Goal: Task Accomplishment & Management: Use online tool/utility

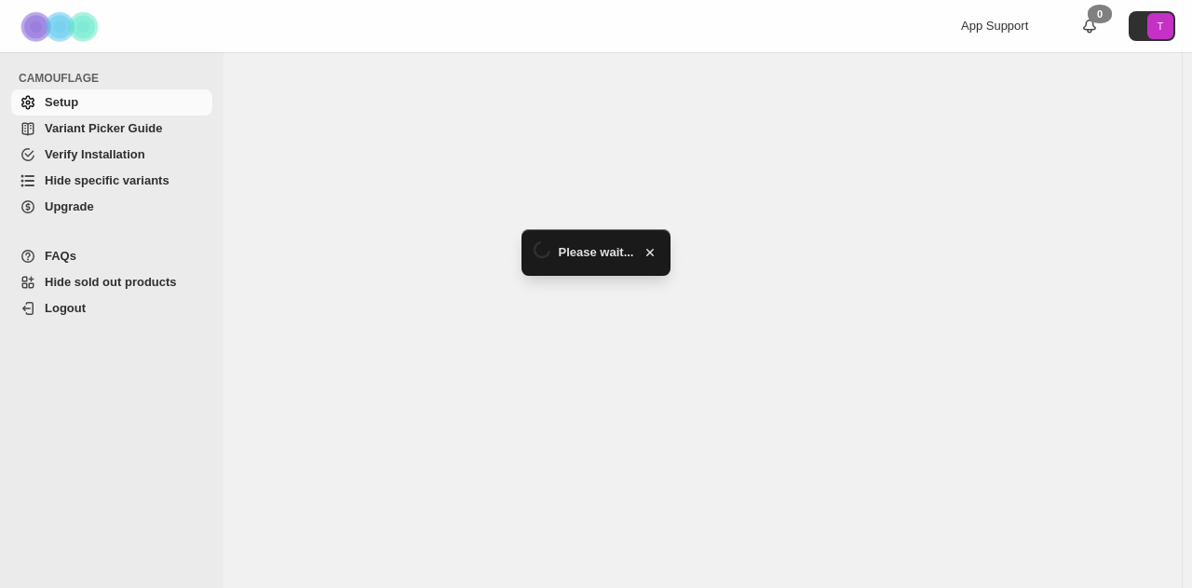
click at [160, 183] on span "Hide specific variants" at bounding box center [107, 180] width 125 height 14
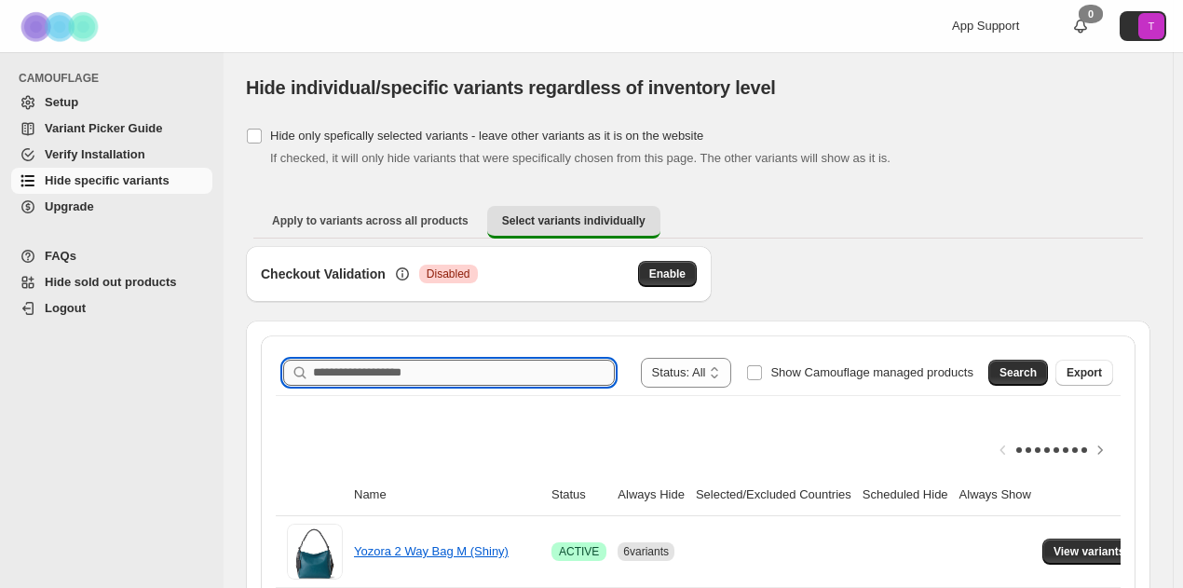
click at [398, 363] on input "Search product name" at bounding box center [464, 372] width 302 height 26
click at [1036, 378] on span "Search" at bounding box center [1017, 372] width 37 height 15
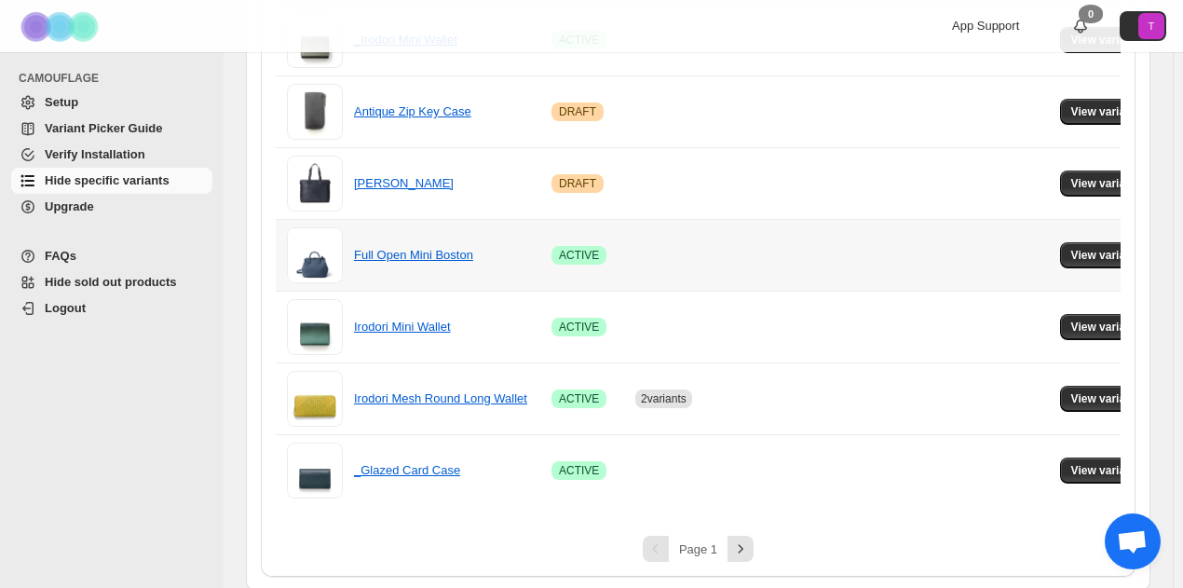
scroll to position [1454, 0]
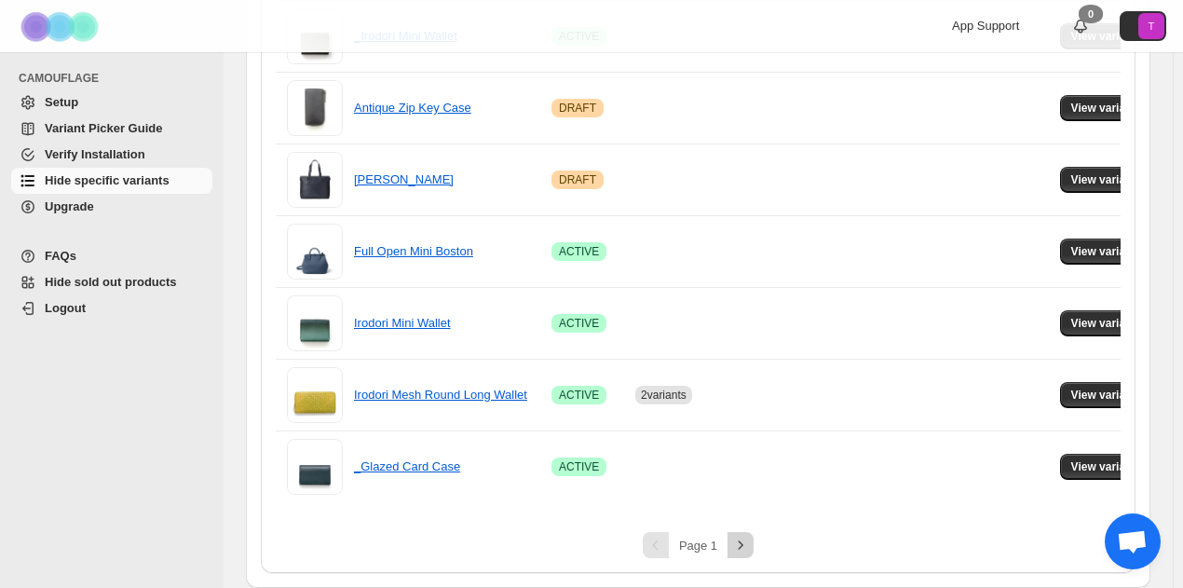
click at [743, 545] on icon "Next" at bounding box center [740, 545] width 19 height 19
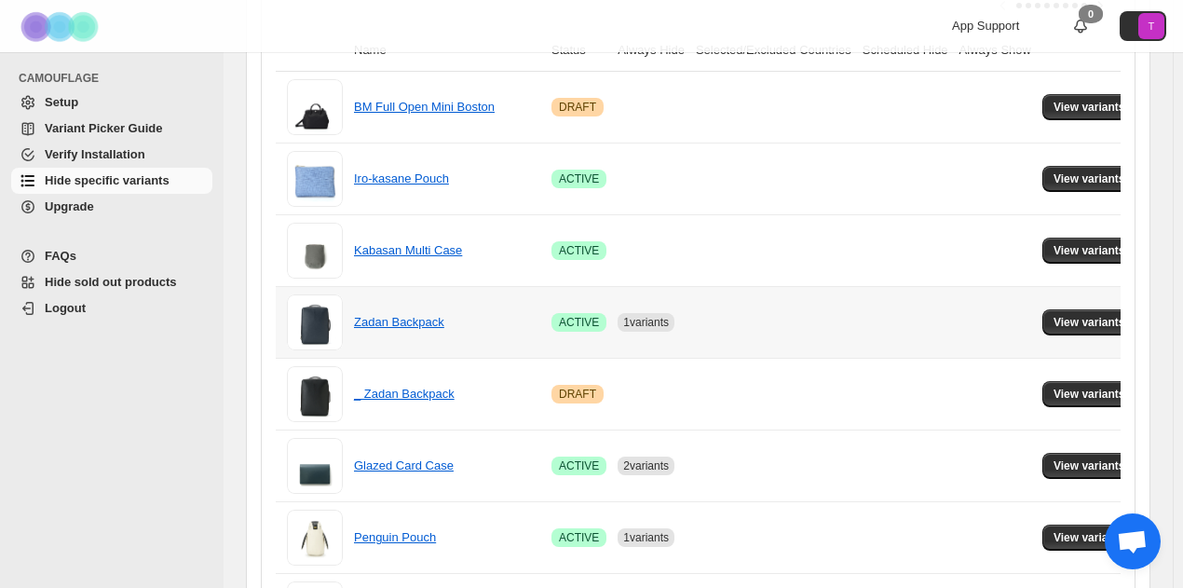
scroll to position [631, 0]
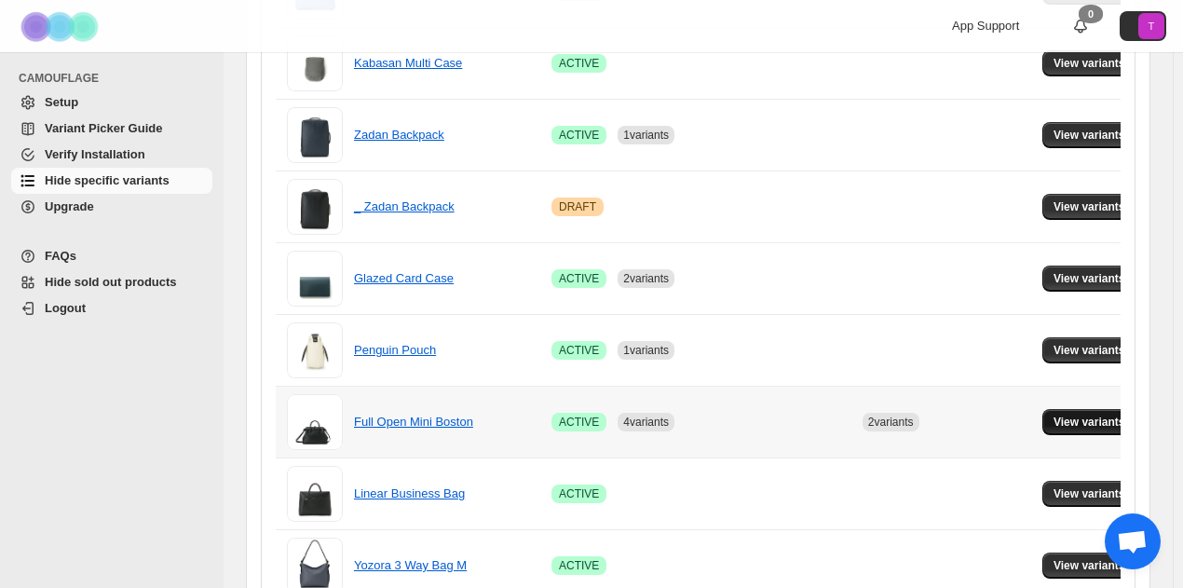
click at [1106, 427] on button "View variants" at bounding box center [1089, 422] width 94 height 26
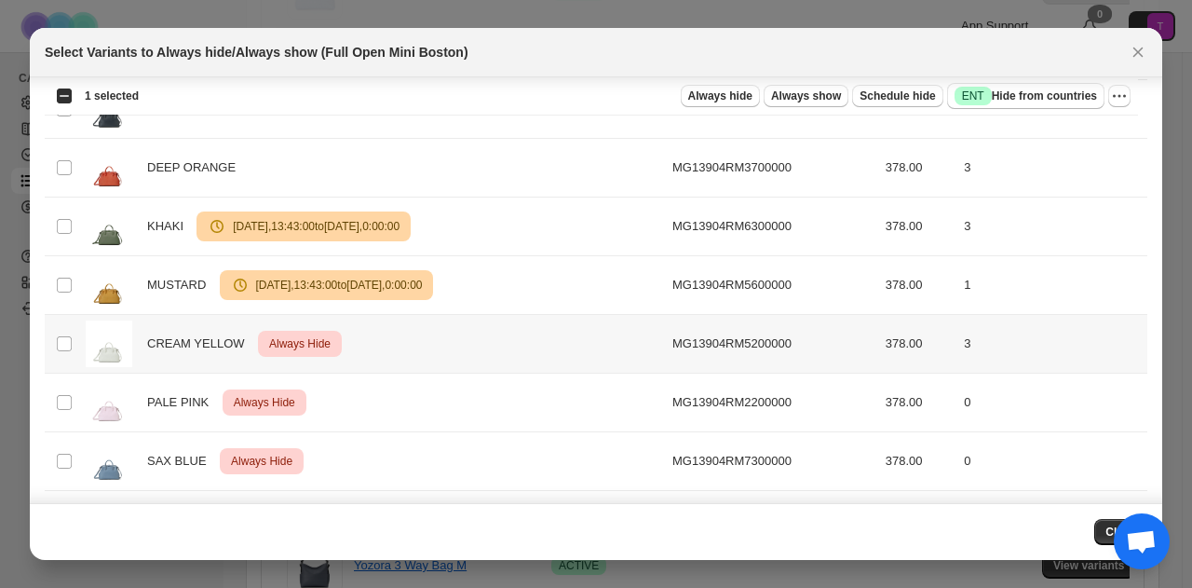
scroll to position [432, 0]
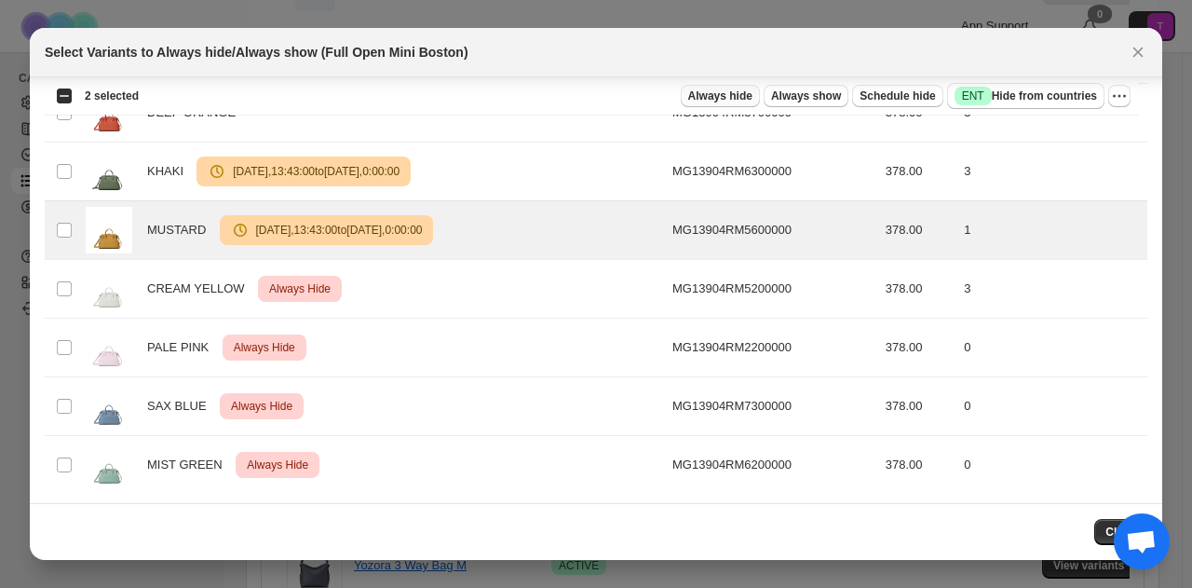
click at [698, 92] on span "Always hide" at bounding box center [720, 95] width 64 height 15
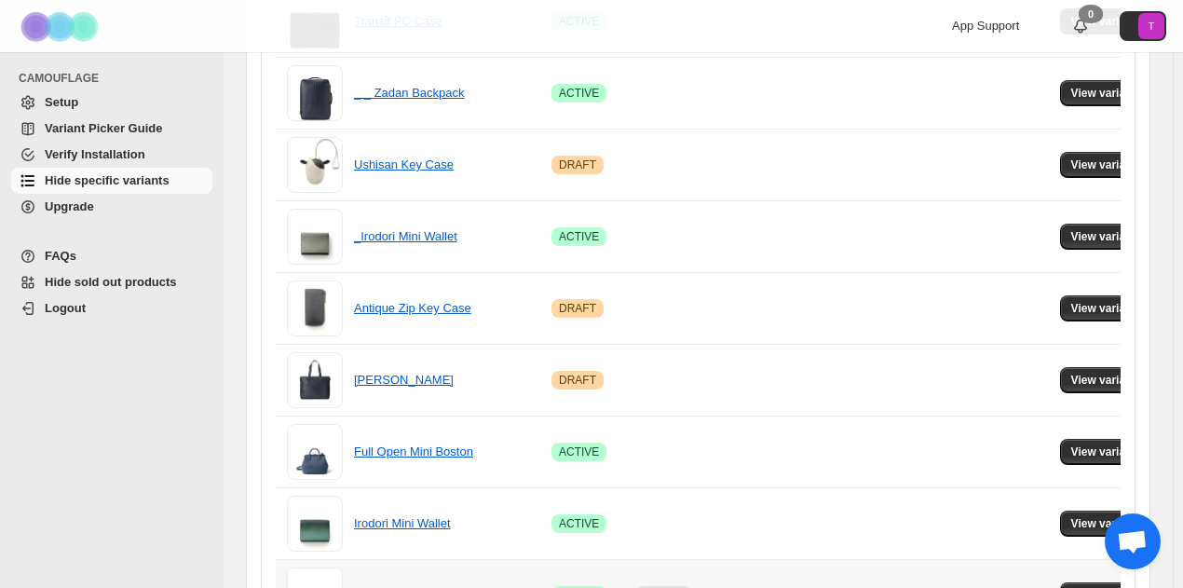
scroll to position [1454, 0]
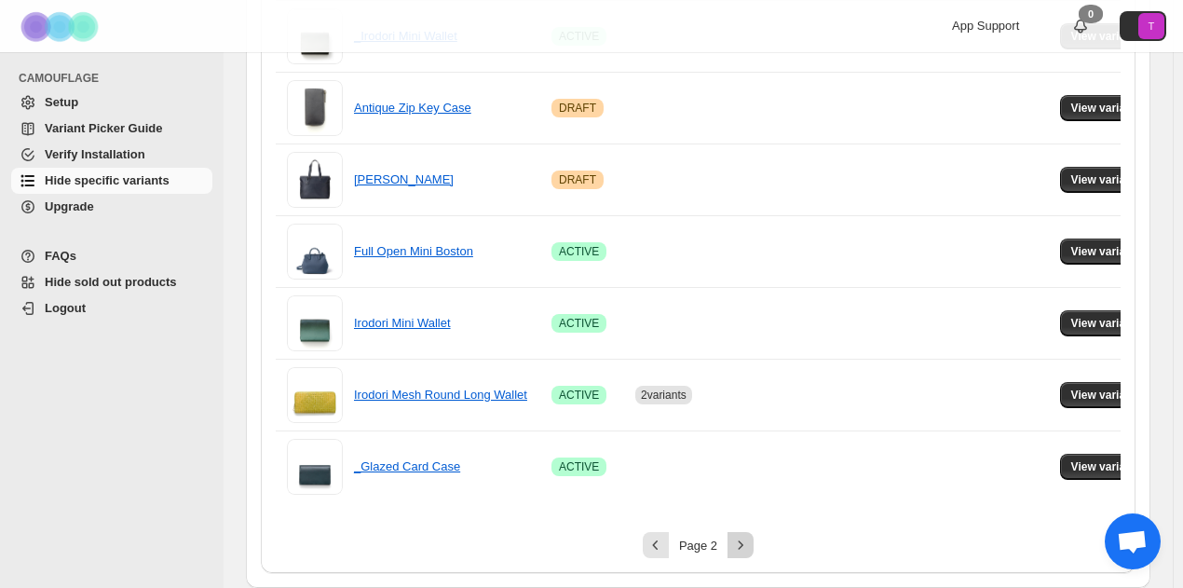
click at [747, 549] on icon "Next" at bounding box center [740, 545] width 19 height 19
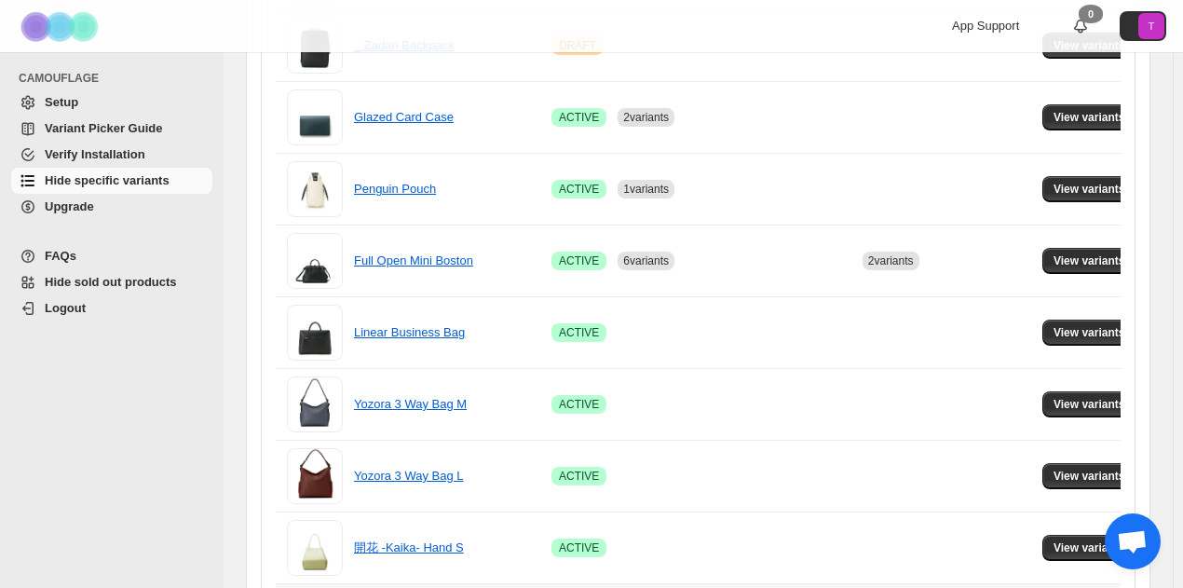
scroll to position [631, 0]
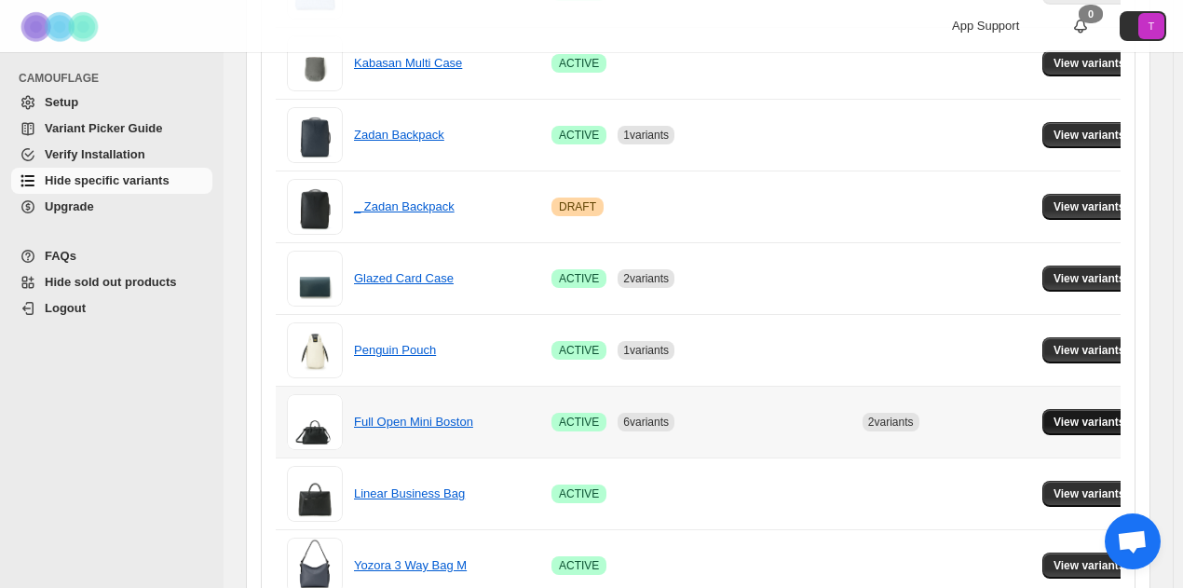
click at [1093, 416] on span "View variants" at bounding box center [1089, 421] width 72 height 15
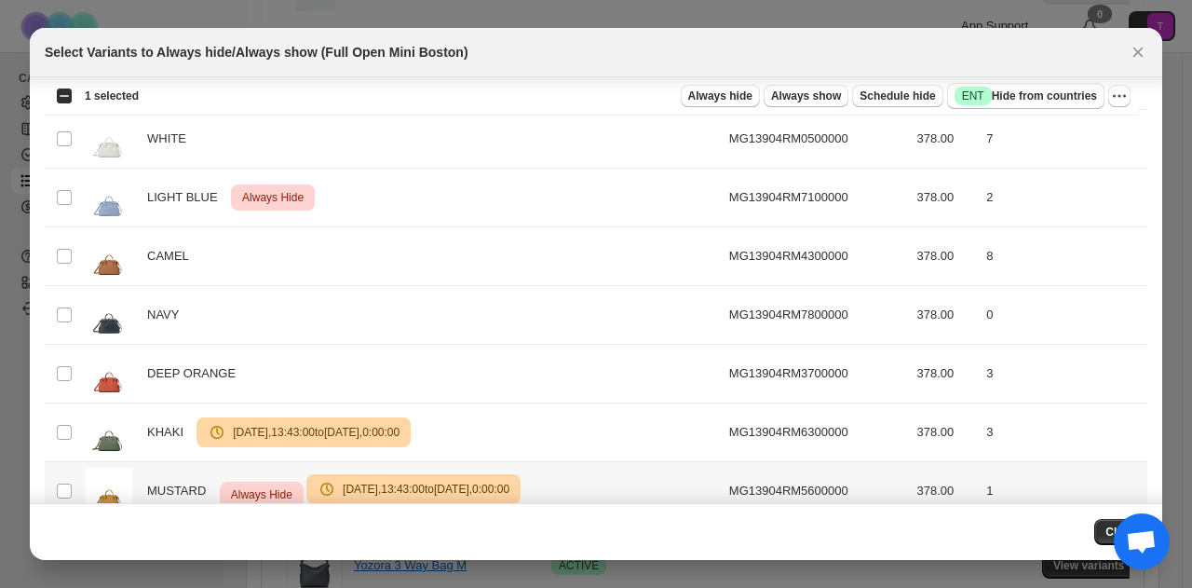
scroll to position [60, 0]
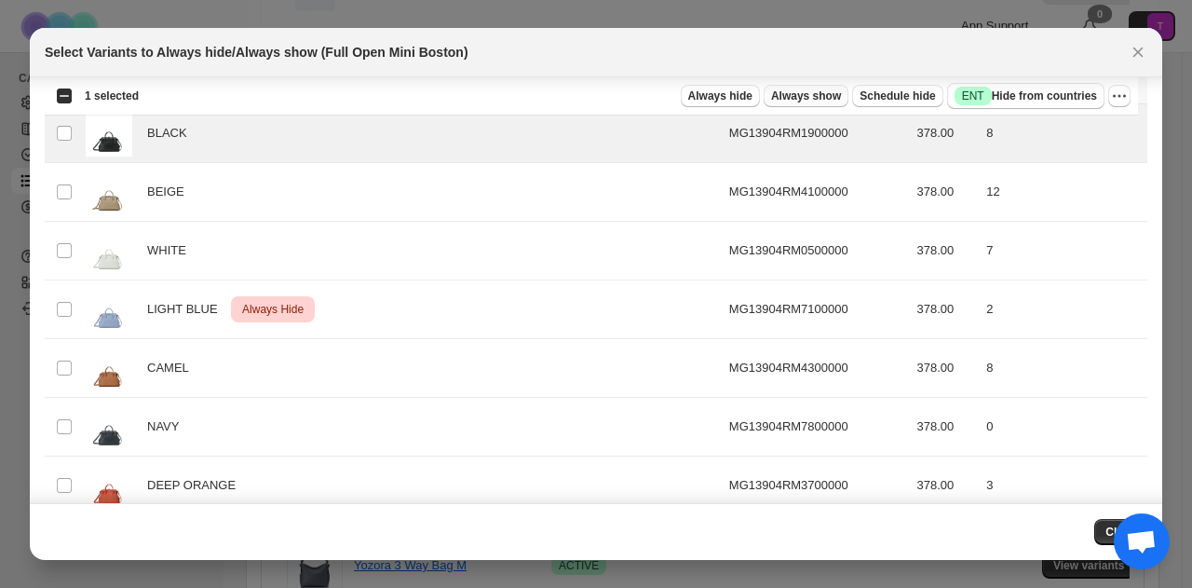
click at [809, 94] on span "Always show" at bounding box center [806, 95] width 70 height 15
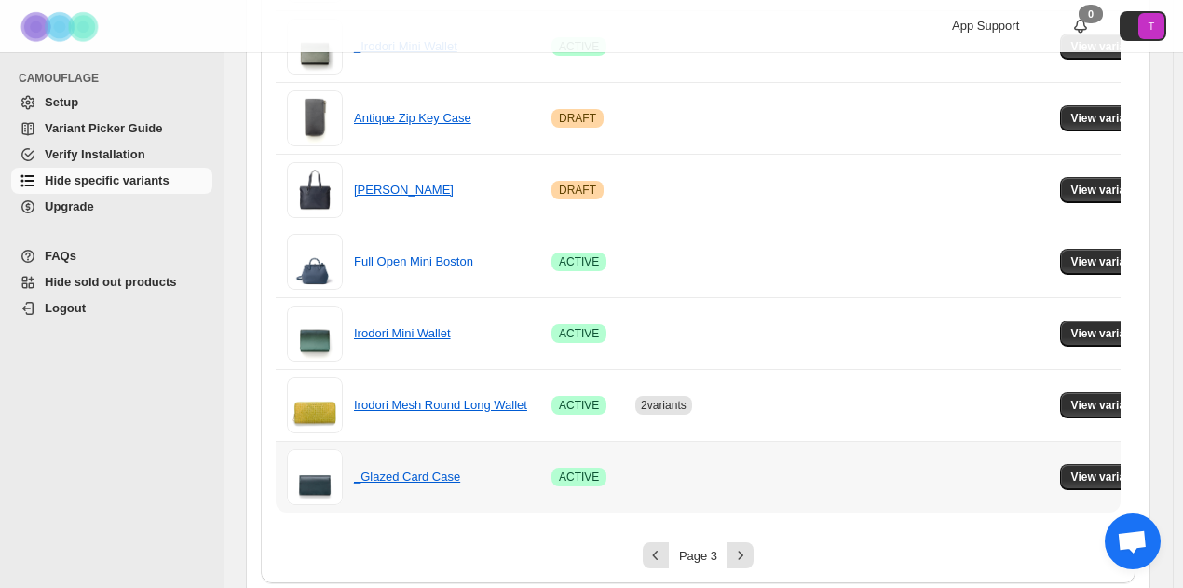
scroll to position [1454, 0]
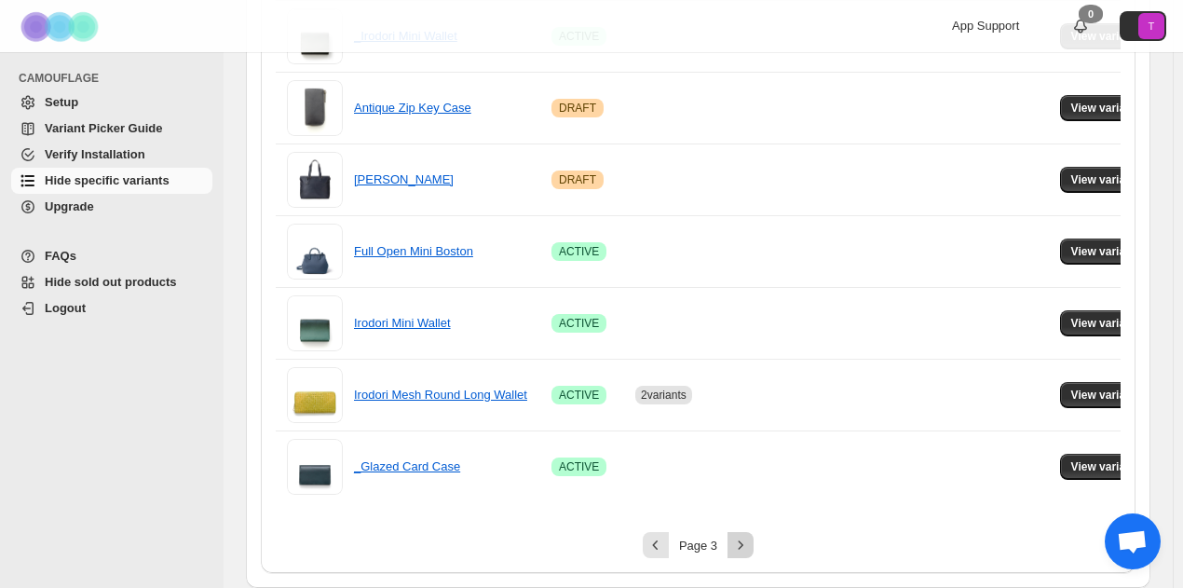
click at [734, 544] on button "Next" at bounding box center [740, 545] width 26 height 26
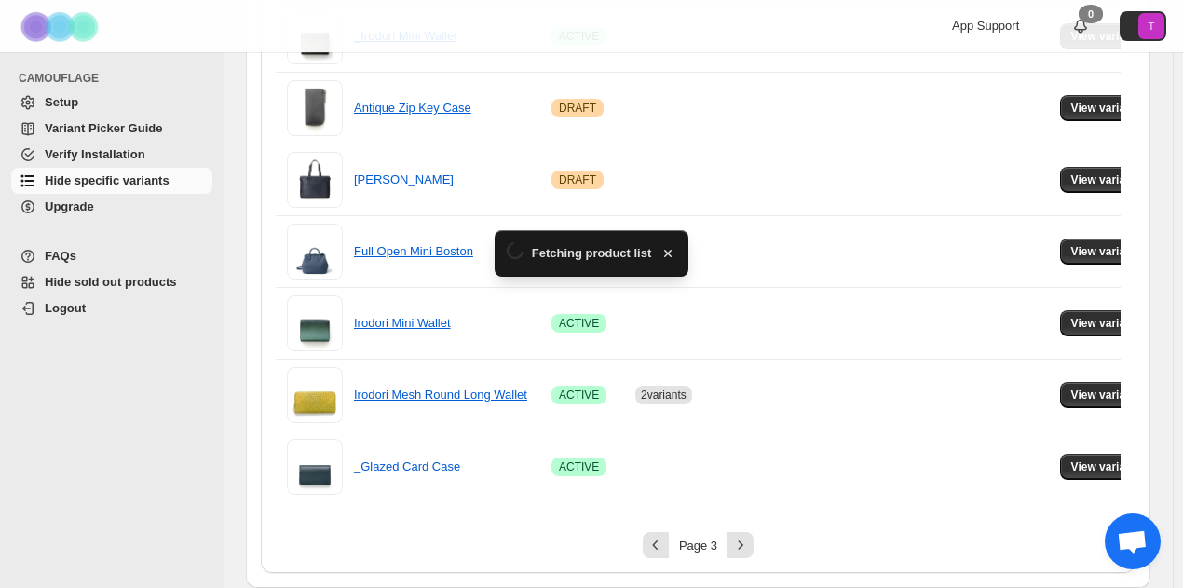
scroll to position [1097, 0]
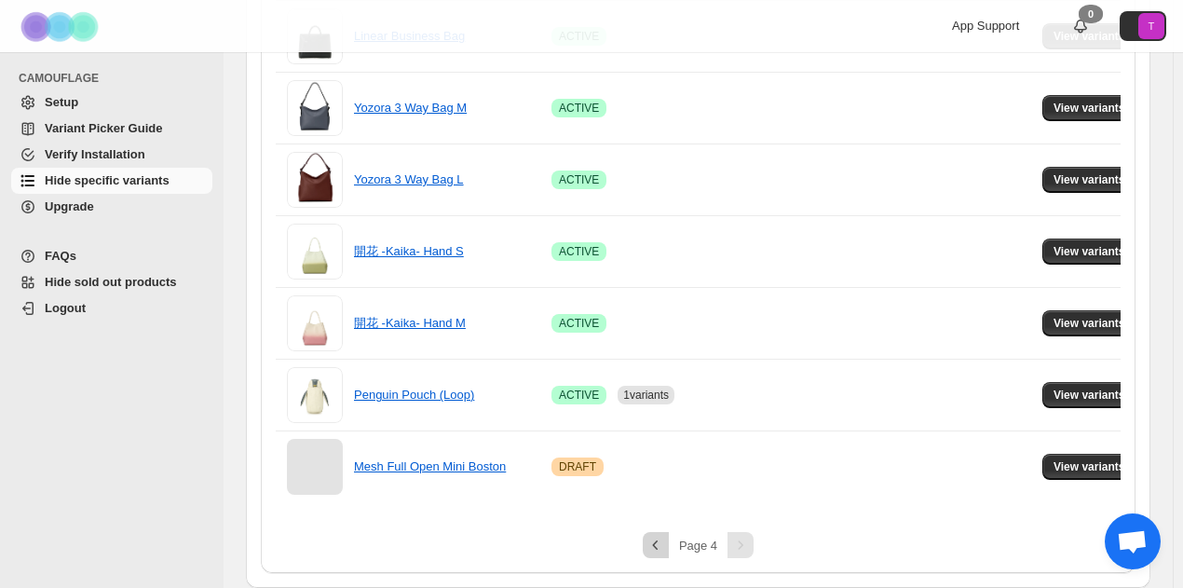
click at [665, 540] on icon "Previous" at bounding box center [655, 545] width 19 height 19
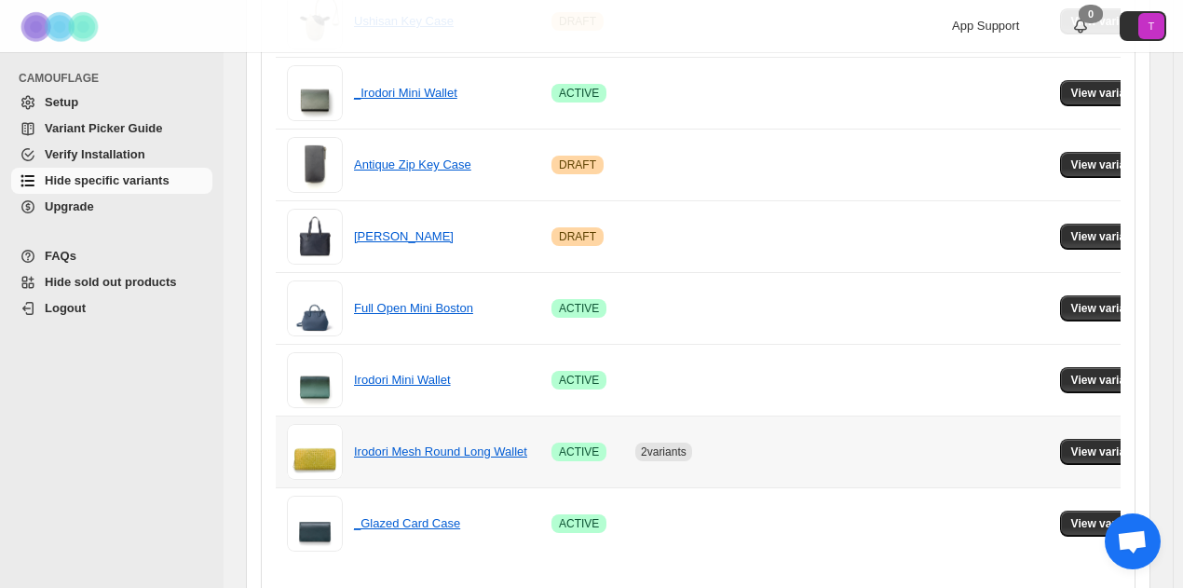
scroll to position [1454, 0]
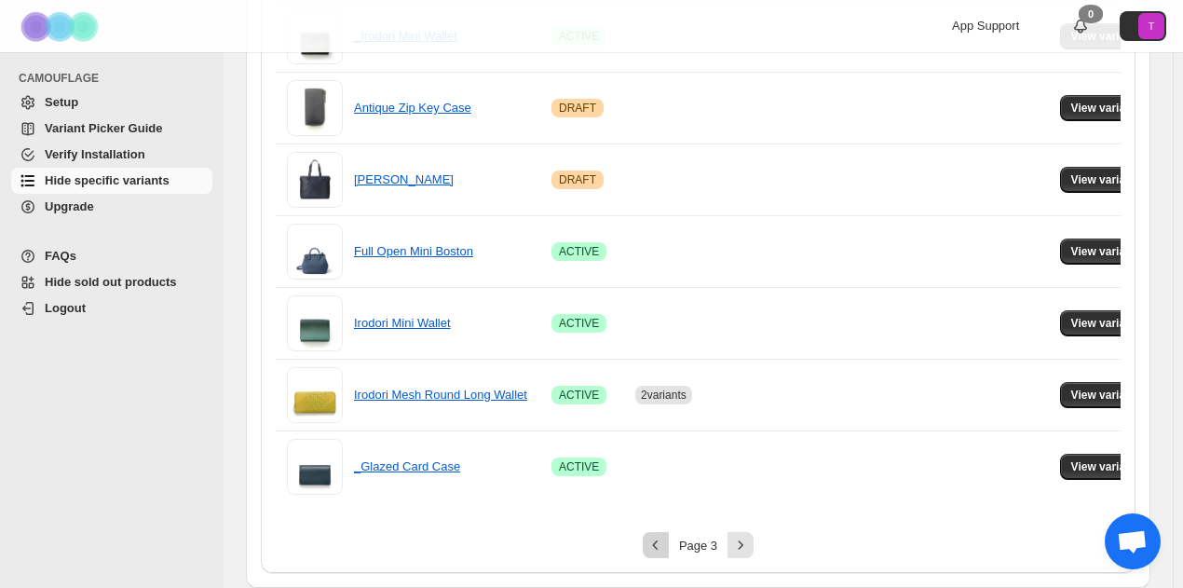
click at [654, 546] on icon "Previous" at bounding box center [655, 545] width 19 height 19
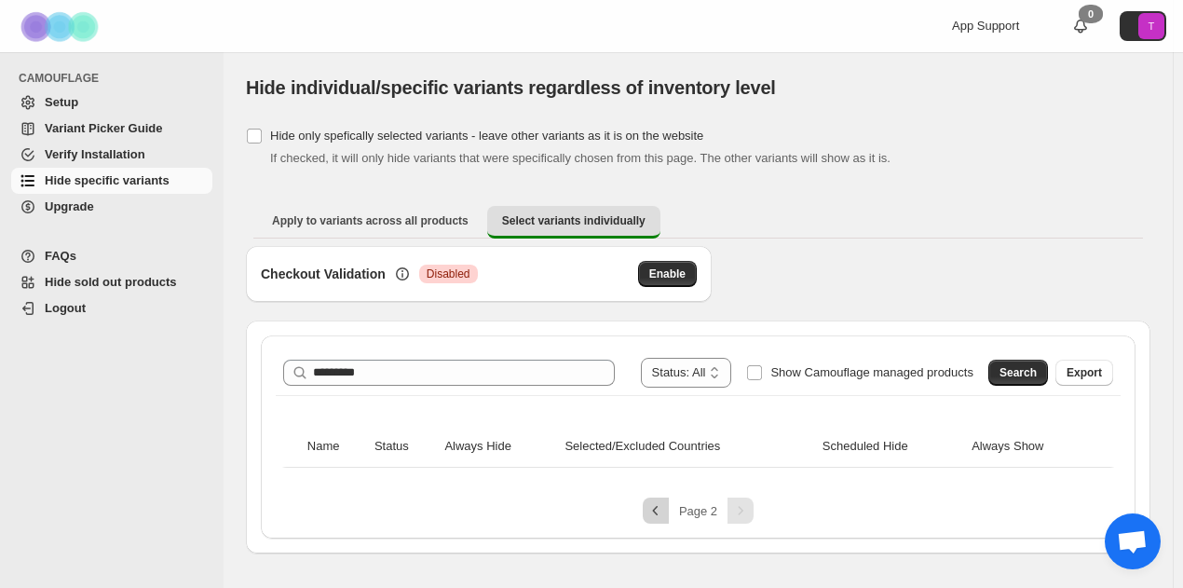
scroll to position [0, 0]
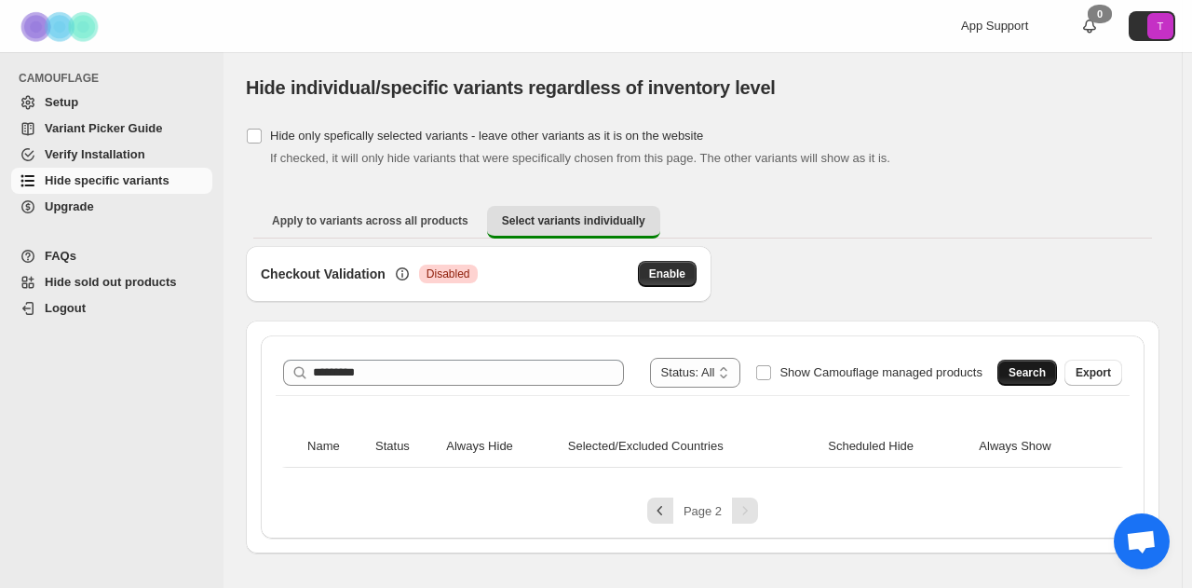
click at [1030, 372] on span "Search" at bounding box center [1027, 372] width 37 height 15
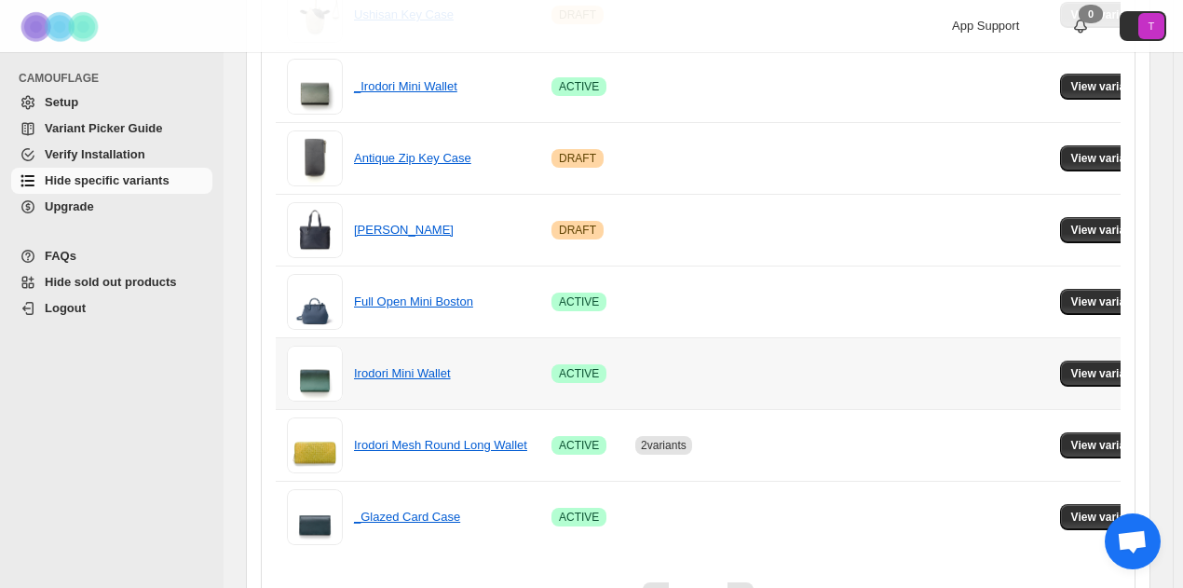
scroll to position [1454, 0]
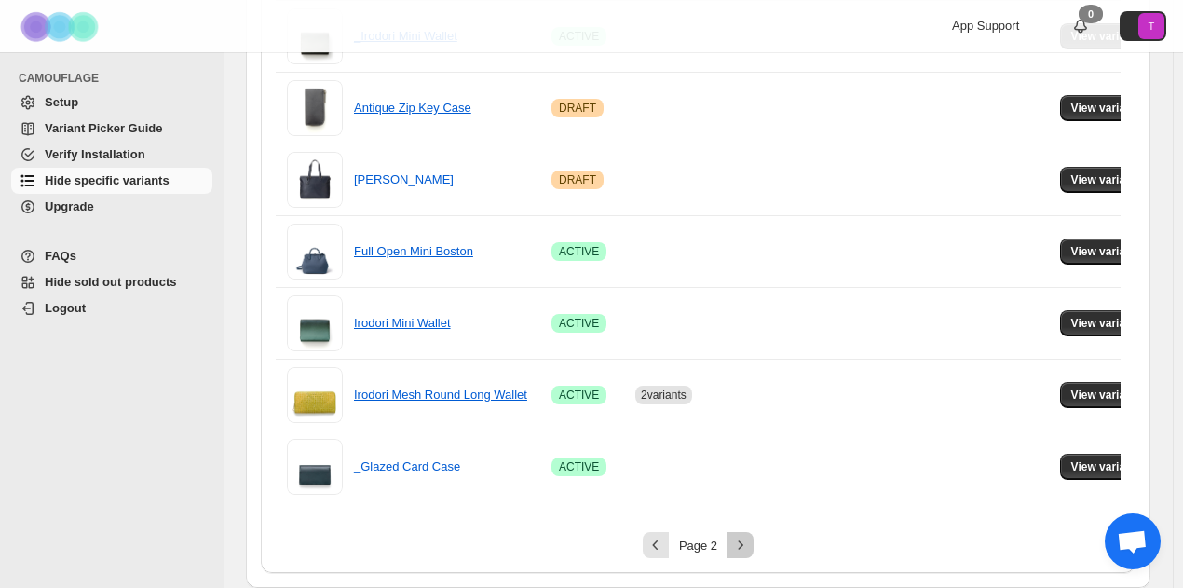
click at [743, 547] on icon "Next" at bounding box center [740, 545] width 19 height 19
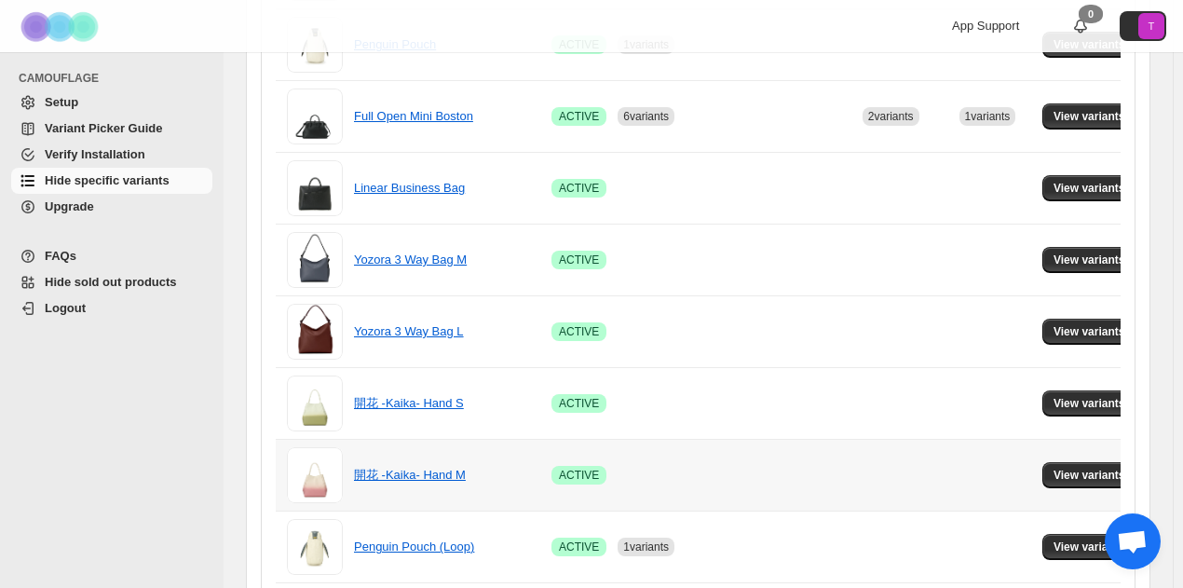
scroll to position [818, 0]
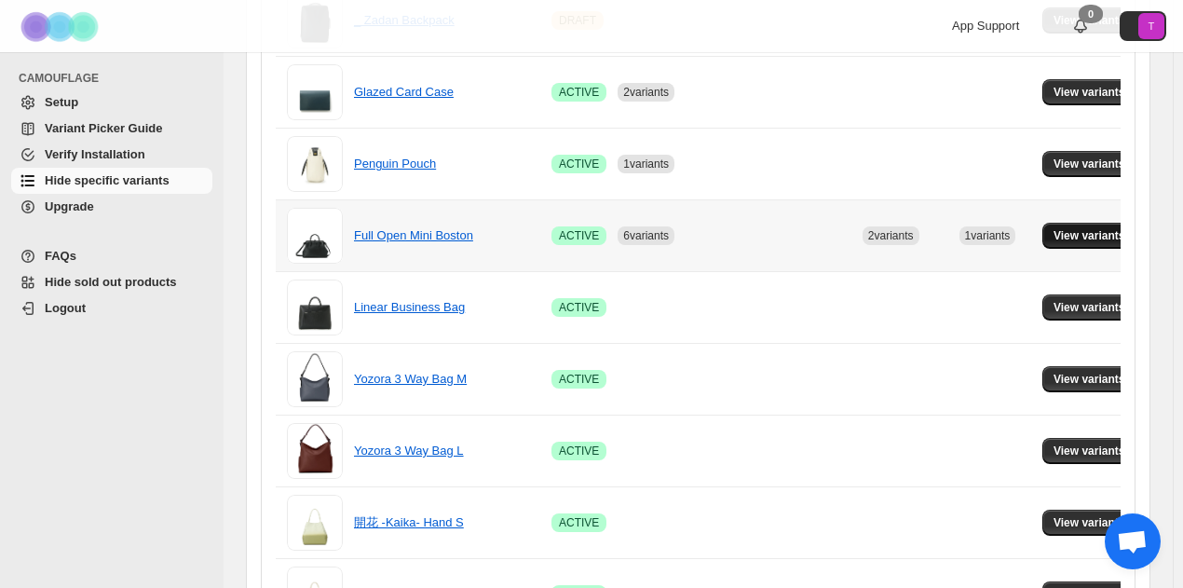
click at [1099, 238] on span "View variants" at bounding box center [1089, 235] width 72 height 15
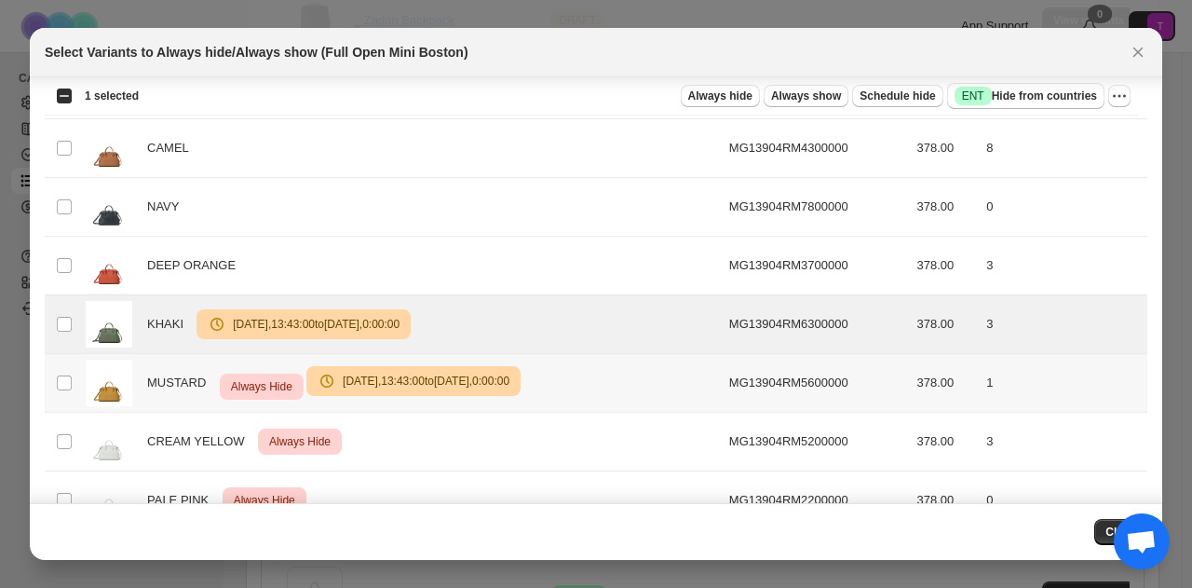
scroll to position [432, 0]
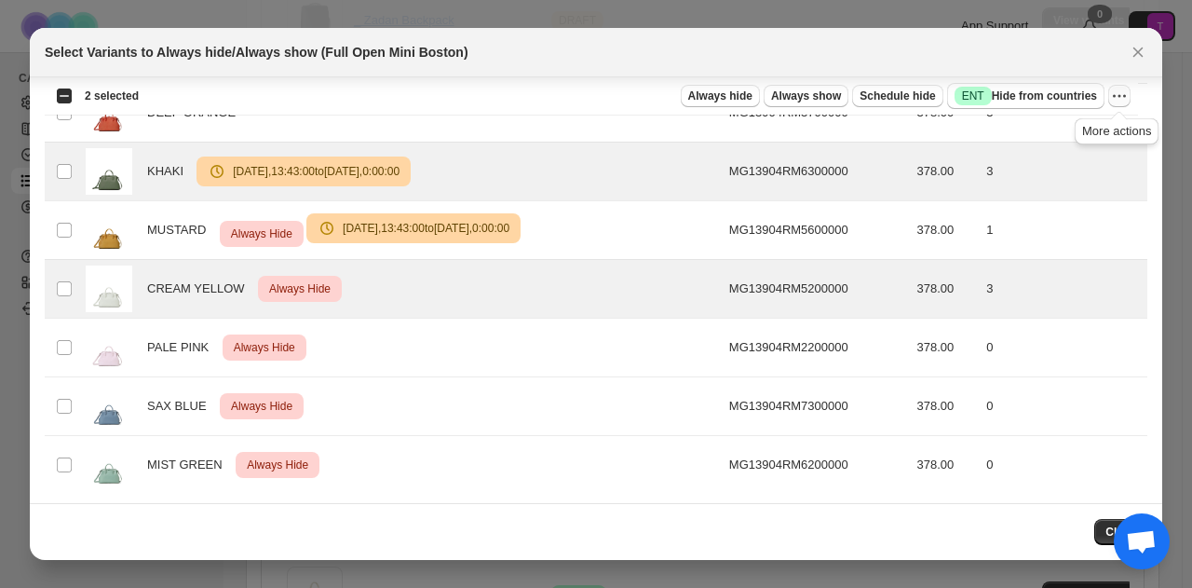
click at [1120, 94] on icon "More actions" at bounding box center [1119, 96] width 19 height 19
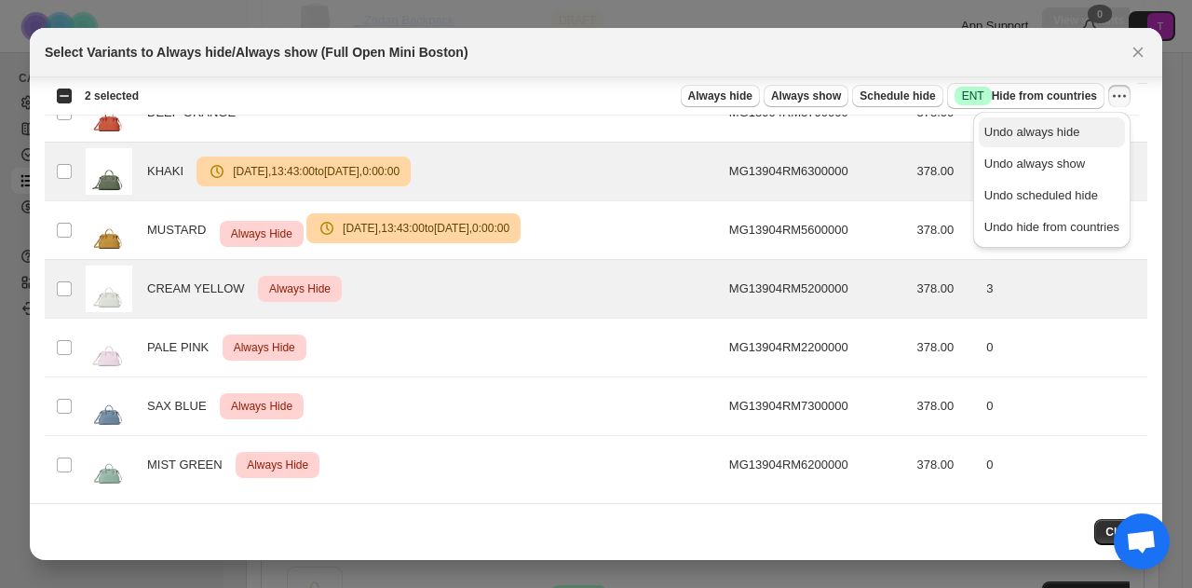
click at [1019, 128] on span "Undo always hide" at bounding box center [1032, 132] width 96 height 14
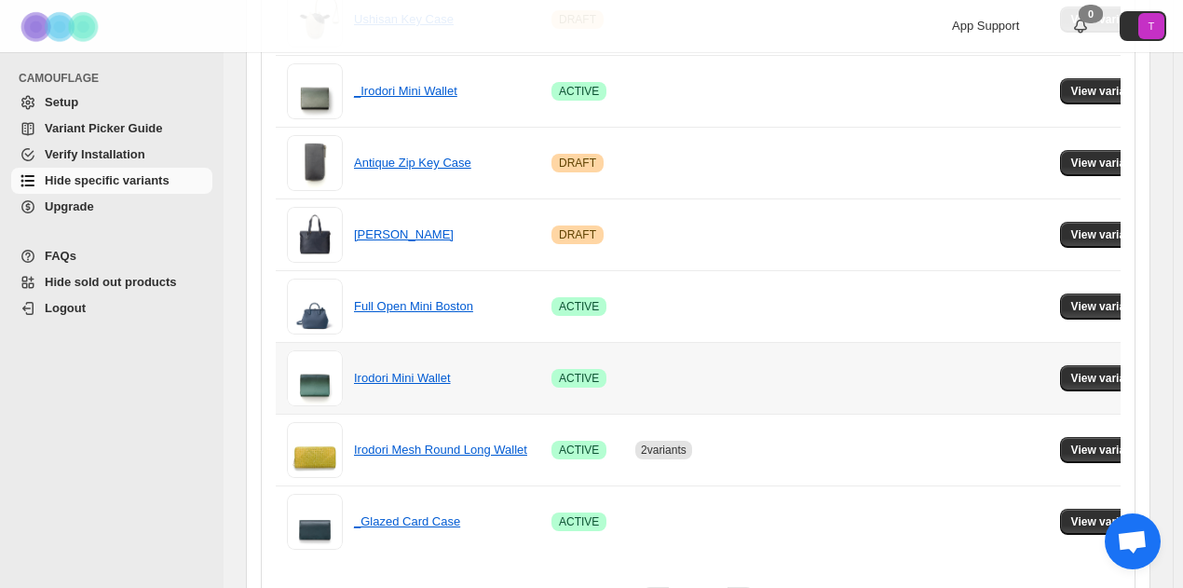
scroll to position [1454, 0]
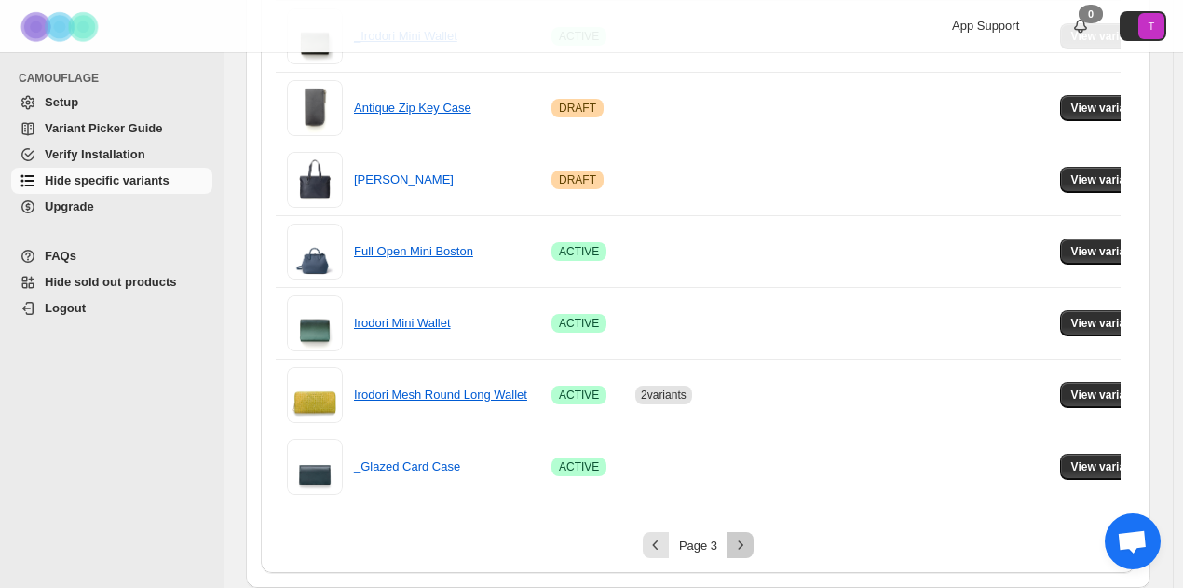
click at [735, 536] on button "Next" at bounding box center [740, 545] width 26 height 26
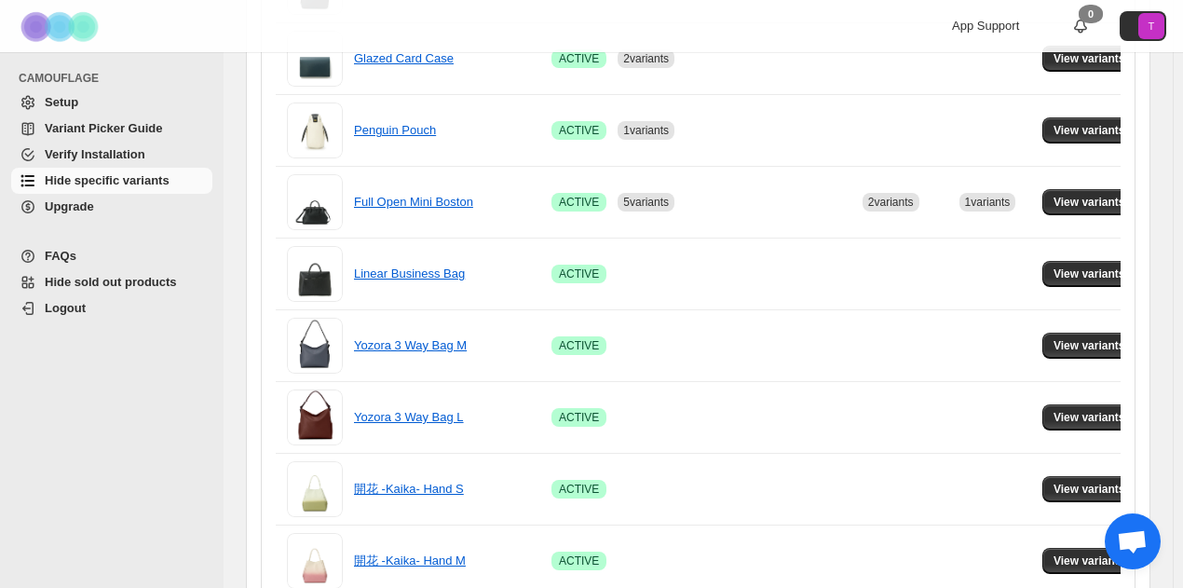
scroll to position [818, 0]
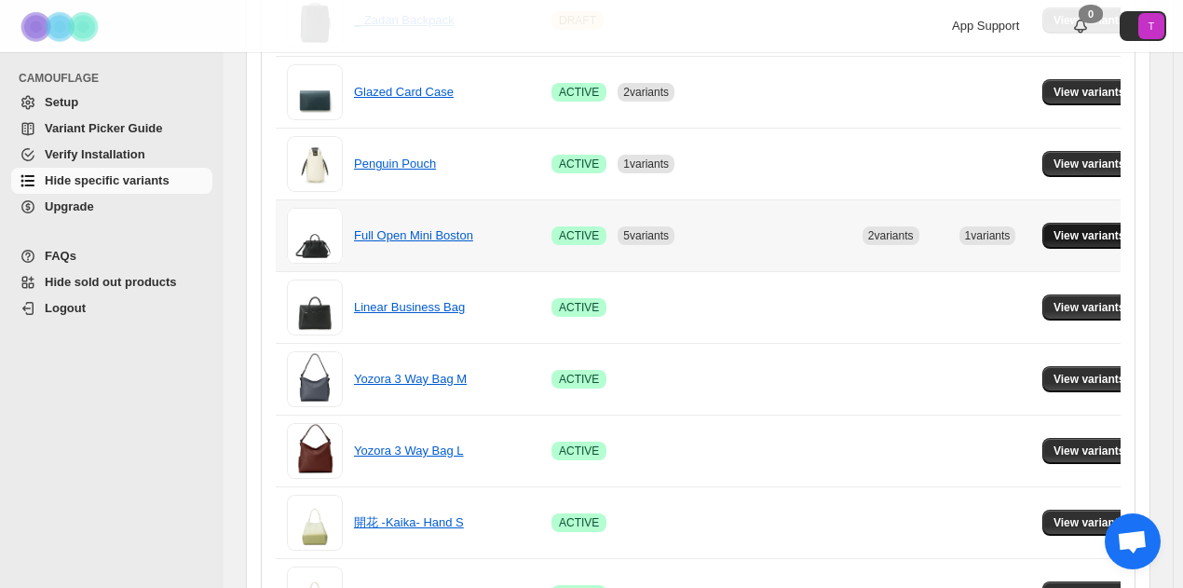
click at [1092, 229] on span "View variants" at bounding box center [1089, 235] width 72 height 15
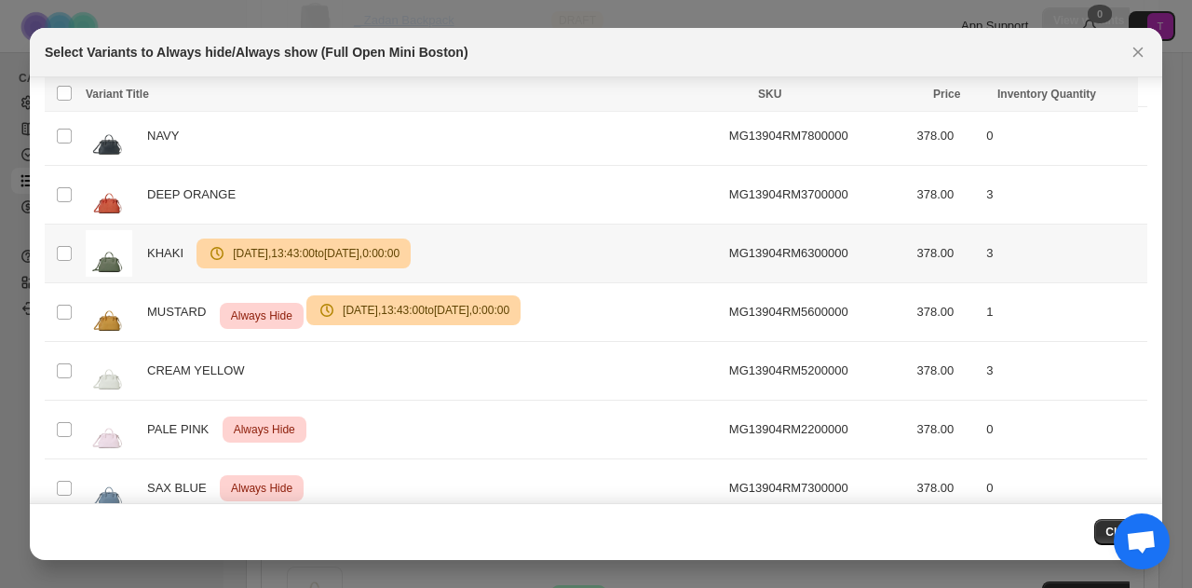
scroll to position [432, 0]
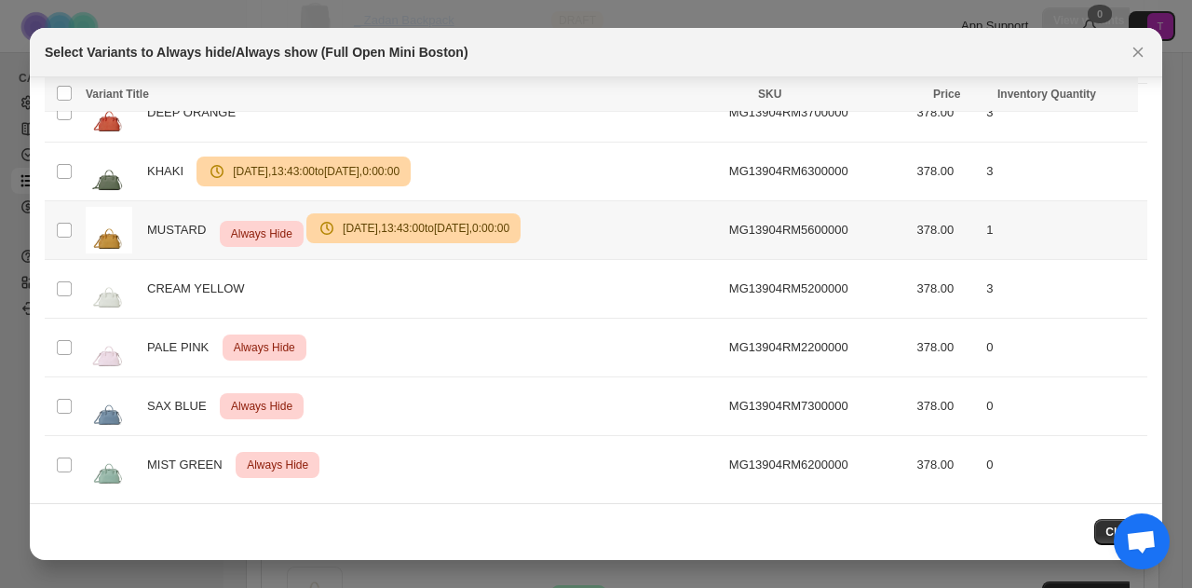
click at [466, 224] on span "[DATE] 13:43:00 to [DATE] 0:00:00" at bounding box center [422, 228] width 173 height 15
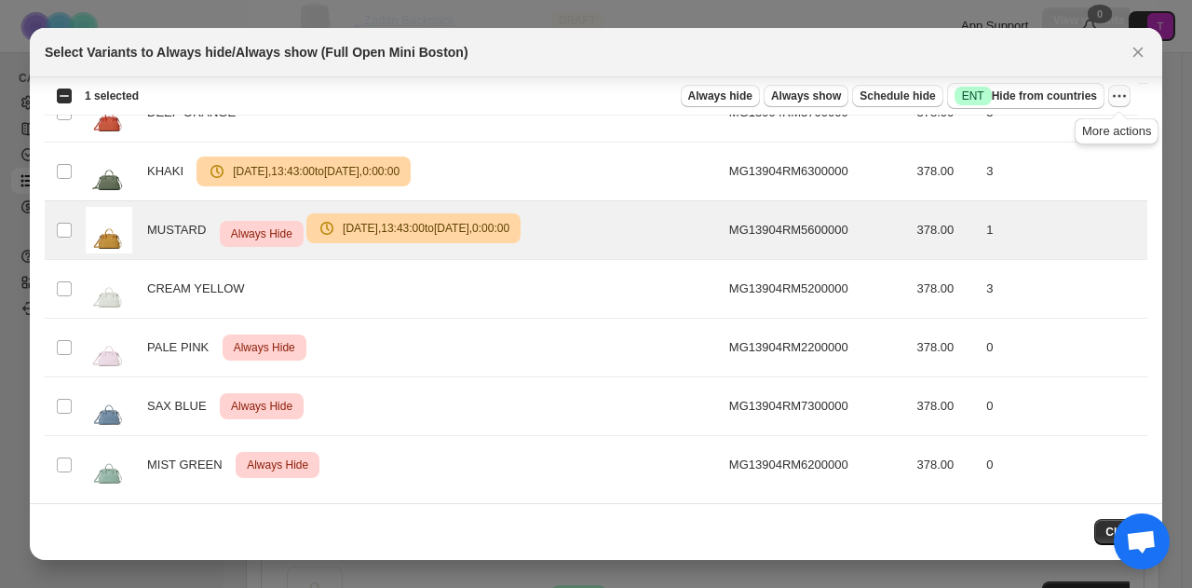
click at [1120, 102] on icon "More actions" at bounding box center [1119, 96] width 19 height 19
click at [1024, 202] on span "Undo scheduled hide" at bounding box center [1041, 195] width 114 height 14
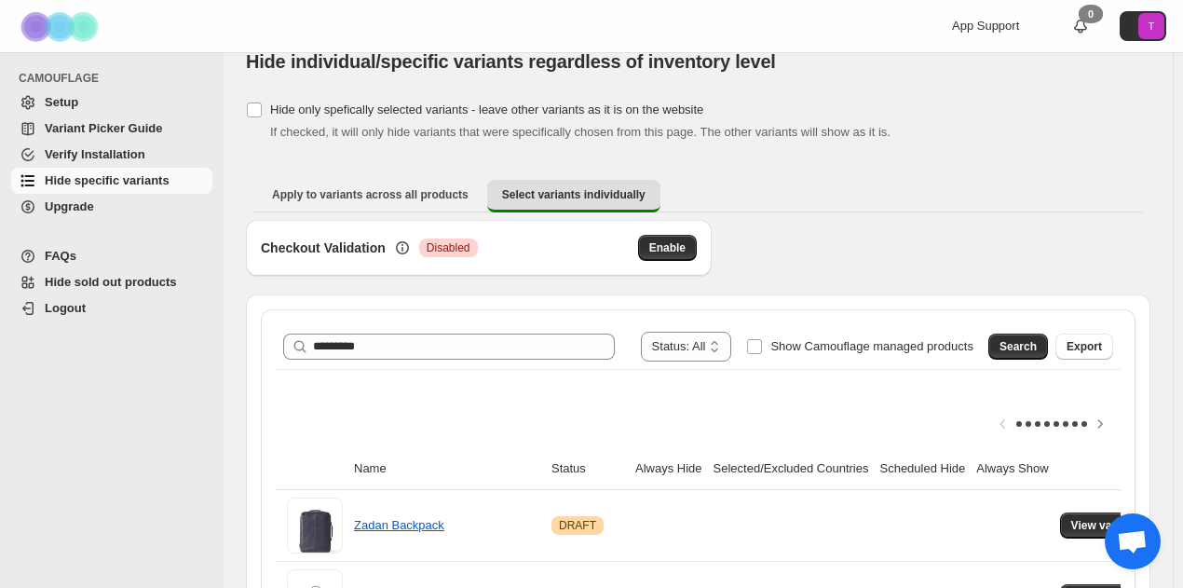
scroll to position [0, 0]
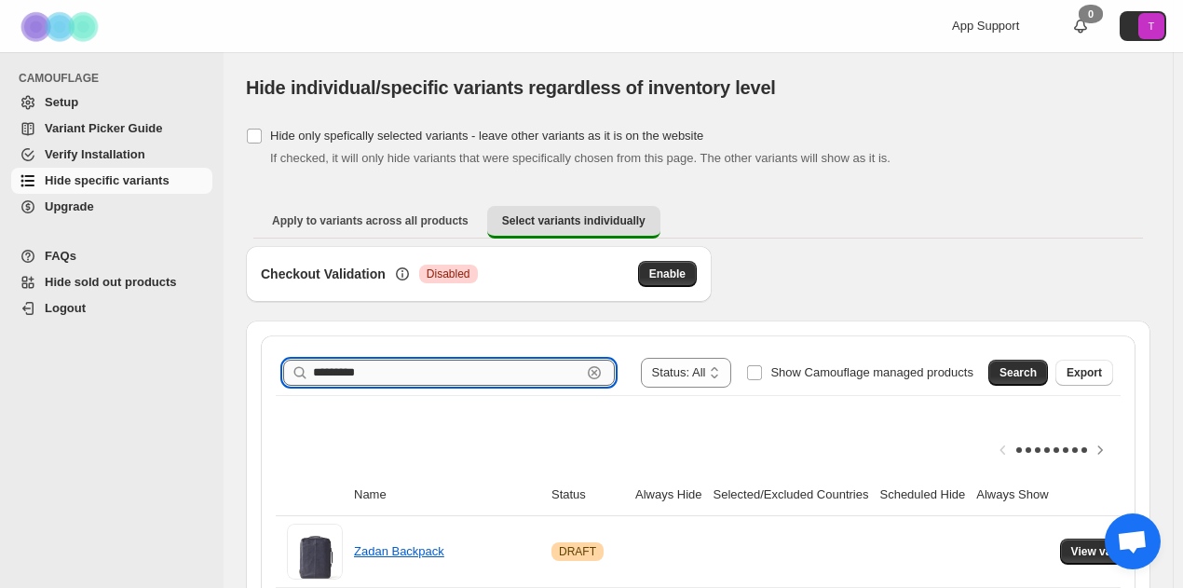
click at [413, 370] on input "*********" at bounding box center [447, 372] width 268 height 26
type input "**********"
click at [1021, 373] on span "Search" at bounding box center [1017, 372] width 37 height 15
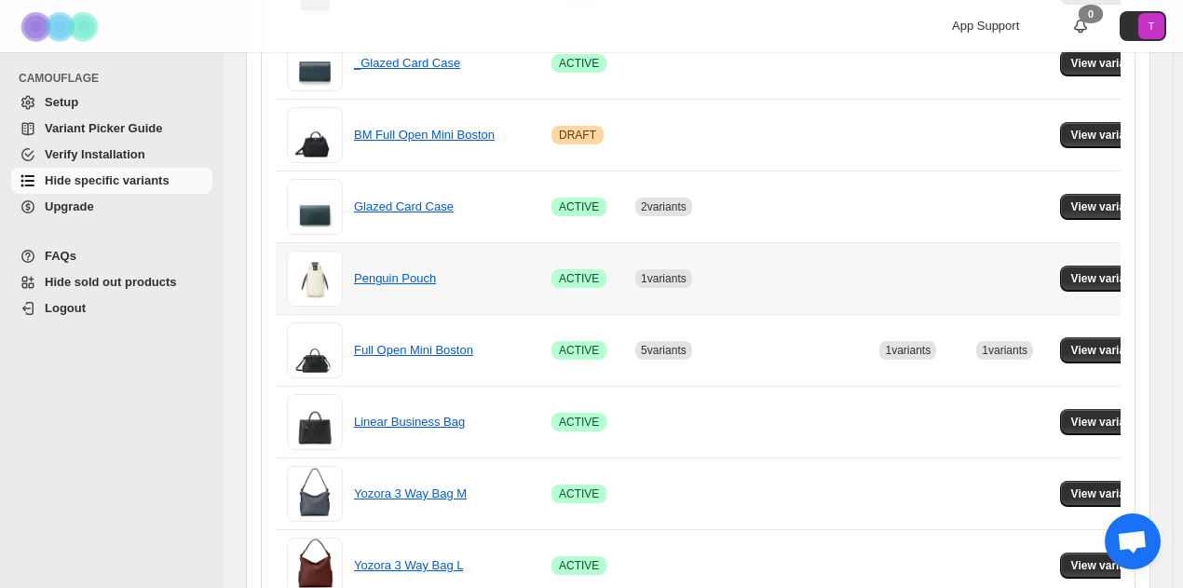
scroll to position [1118, 0]
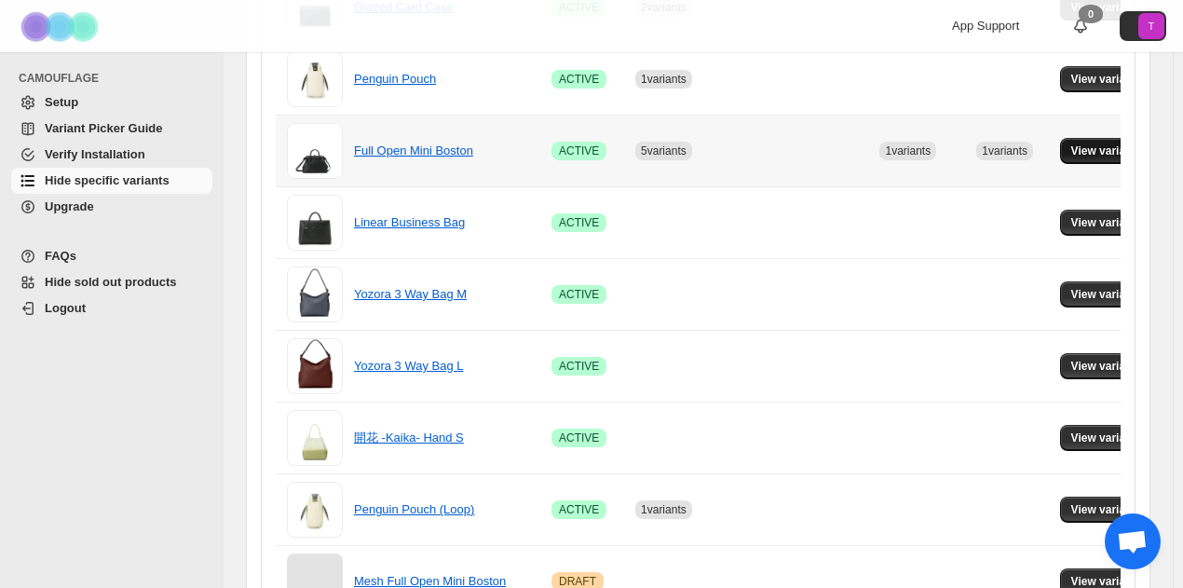
click at [1110, 146] on span "View variants" at bounding box center [1107, 150] width 72 height 15
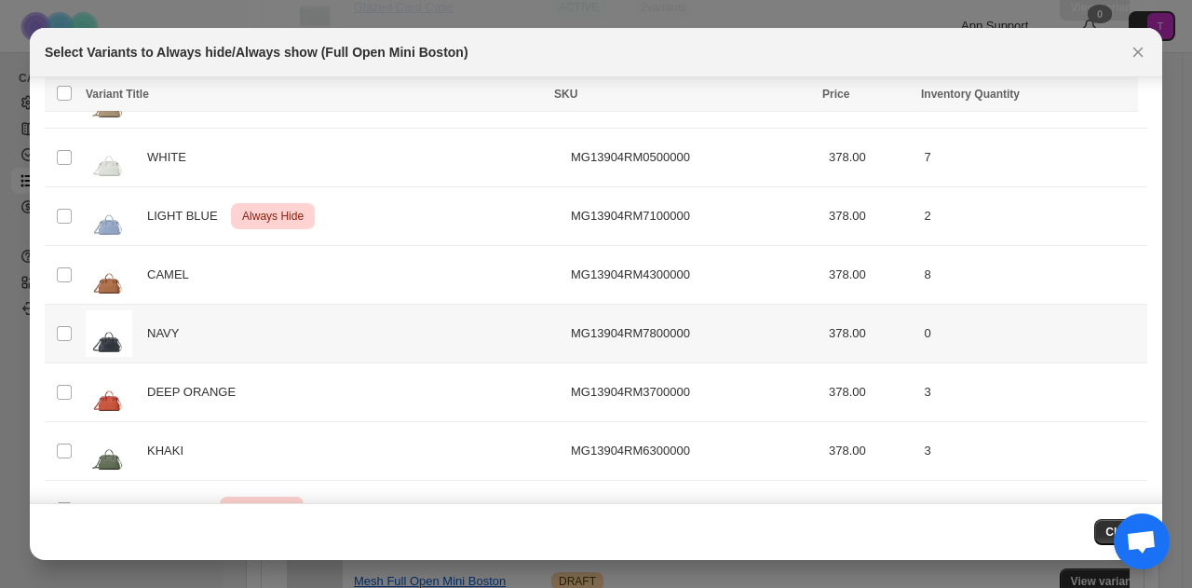
scroll to position [0, 0]
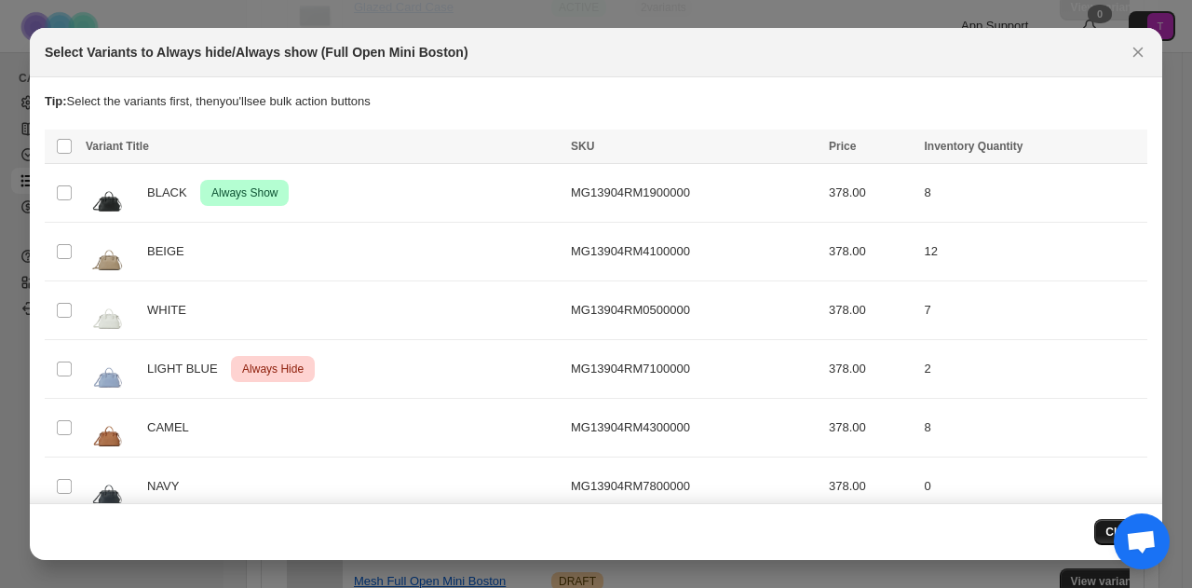
click at [1096, 529] on button "Close" at bounding box center [1120, 532] width 53 height 26
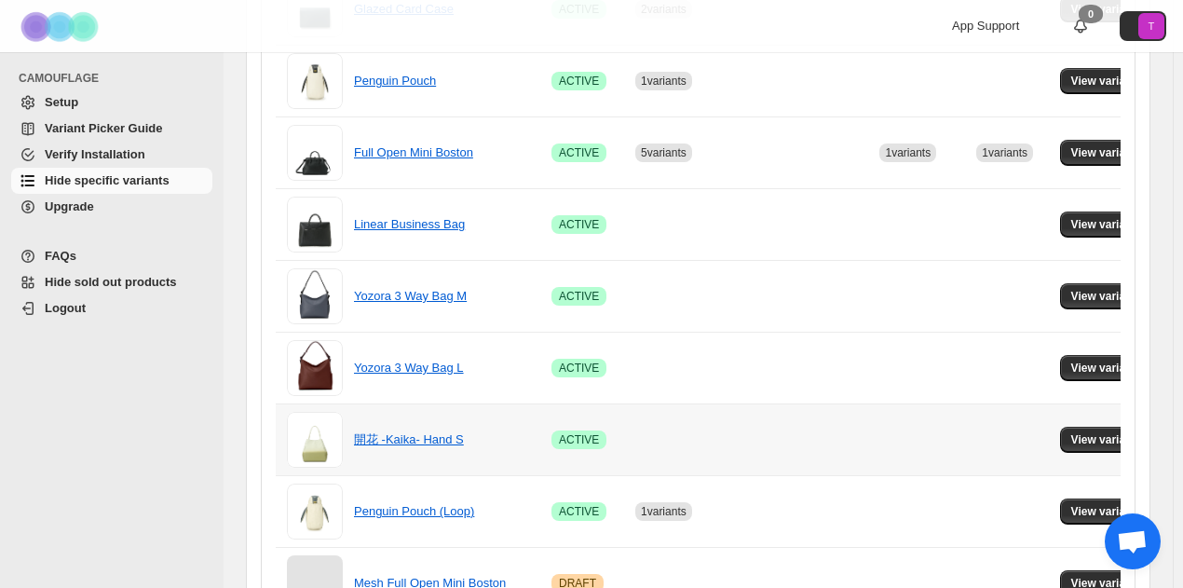
scroll to position [1118, 0]
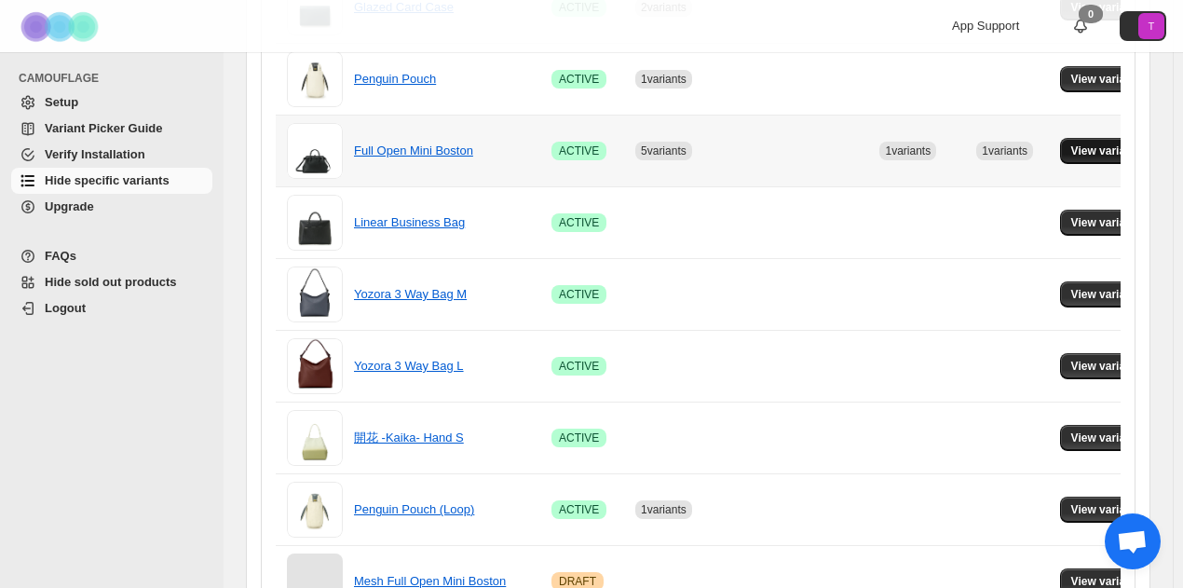
click at [1106, 153] on span "View variants" at bounding box center [1107, 150] width 72 height 15
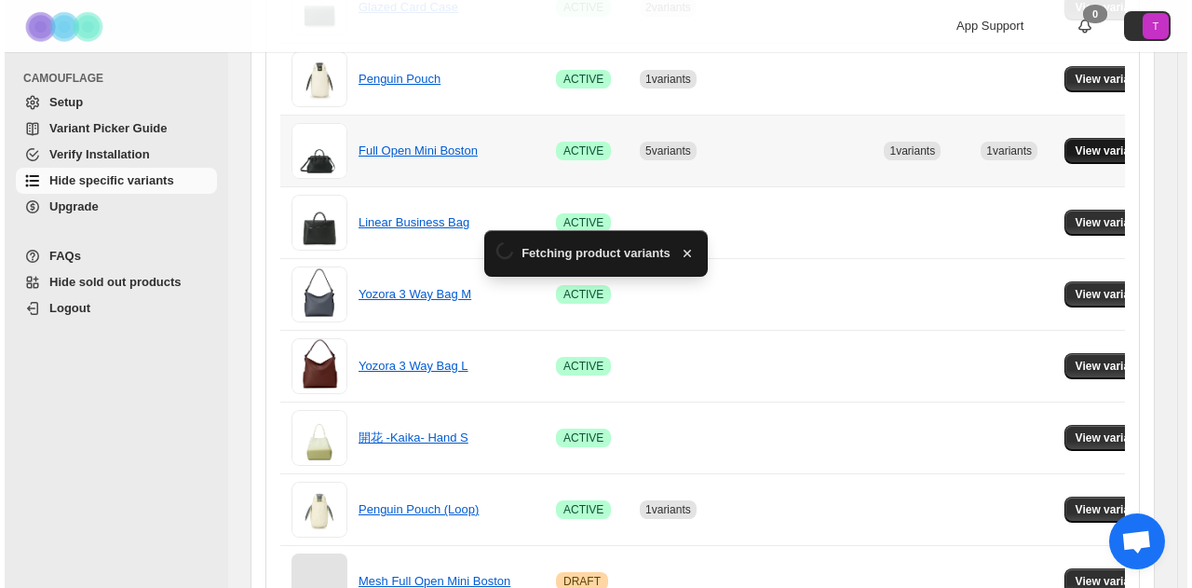
scroll to position [0, 0]
